Goal: Navigation & Orientation: Find specific page/section

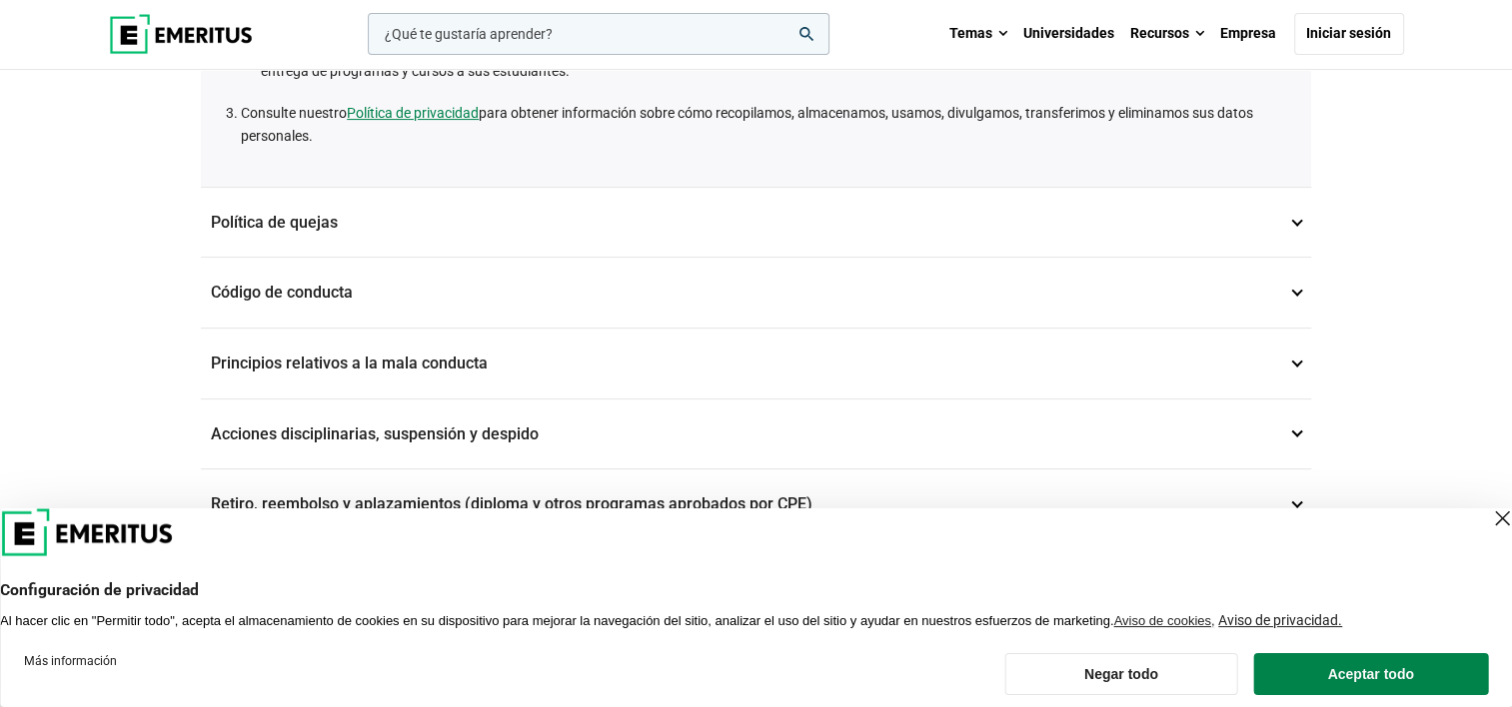
scroll to position [540, 0]
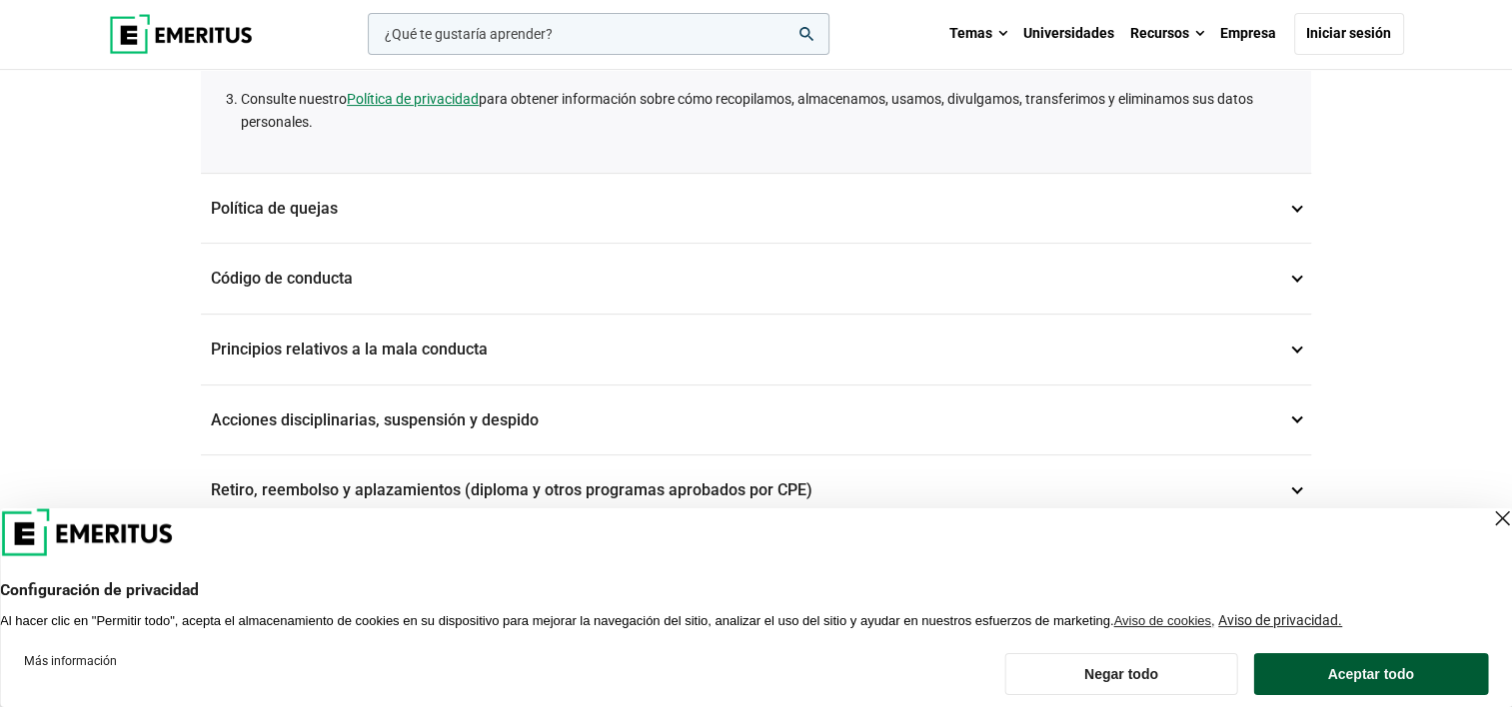
click at [1309, 662] on button "Aceptar todo" at bounding box center [1370, 674] width 235 height 42
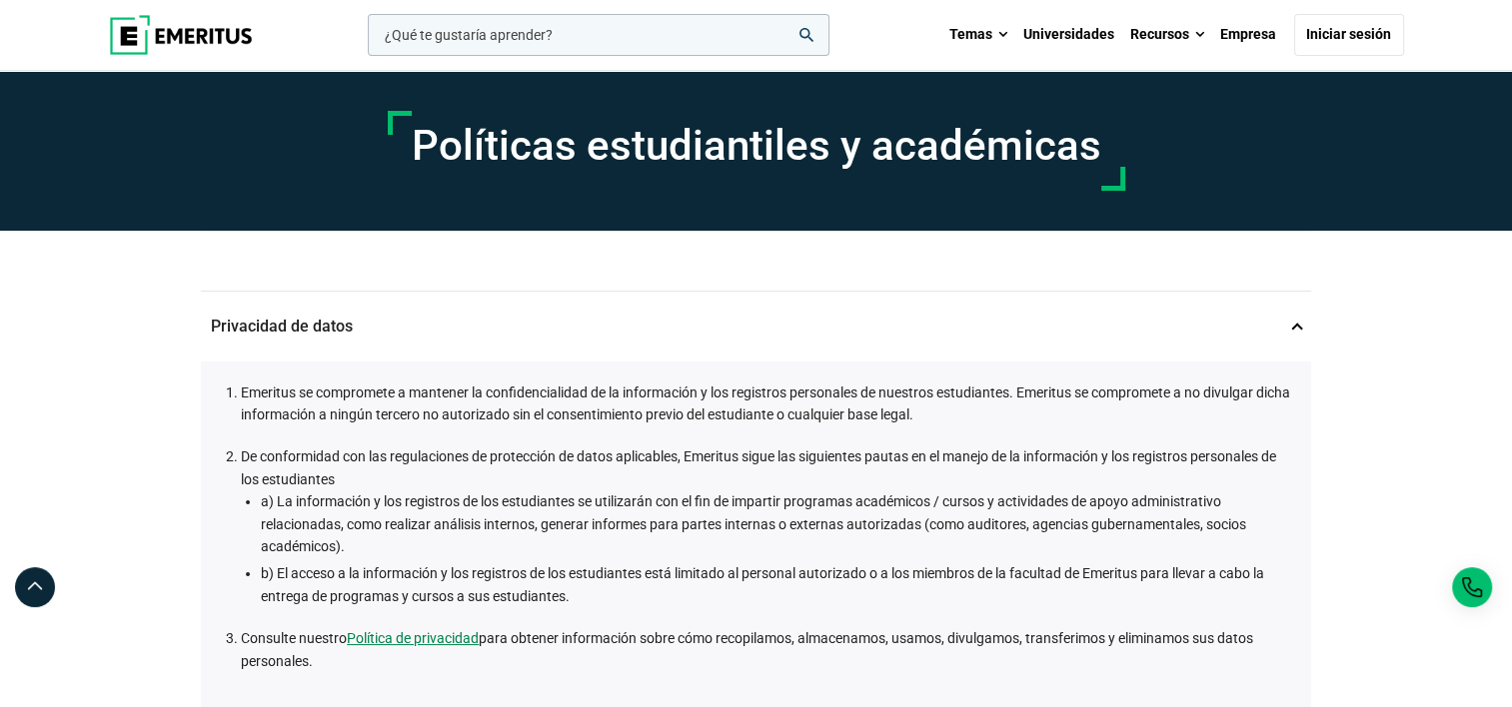
scroll to position [3, 0]
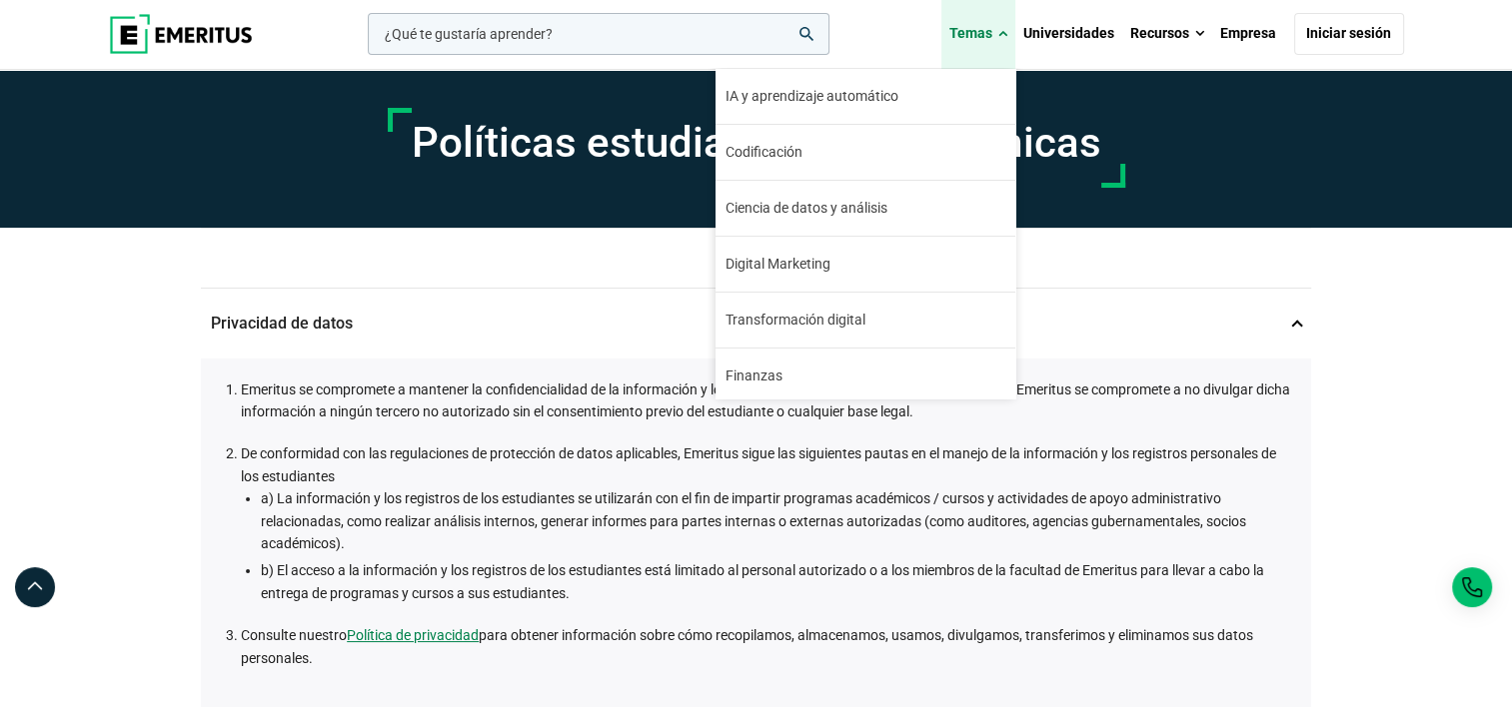
click at [996, 34] on link "Temas" at bounding box center [978, 34] width 74 height 70
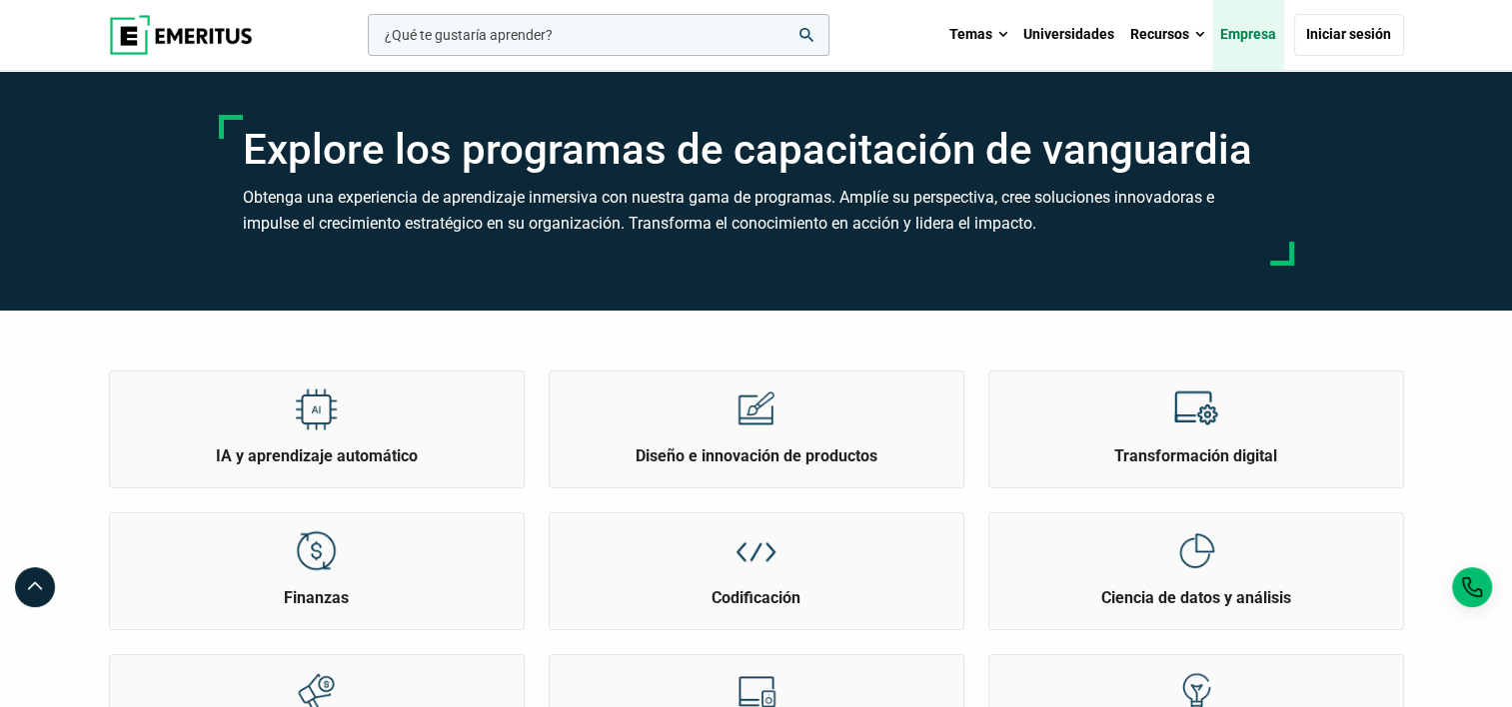
click at [1253, 31] on link "Empresa" at bounding box center [1248, 35] width 72 height 70
